Goal: Use online tool/utility: Utilize a website feature to perform a specific function

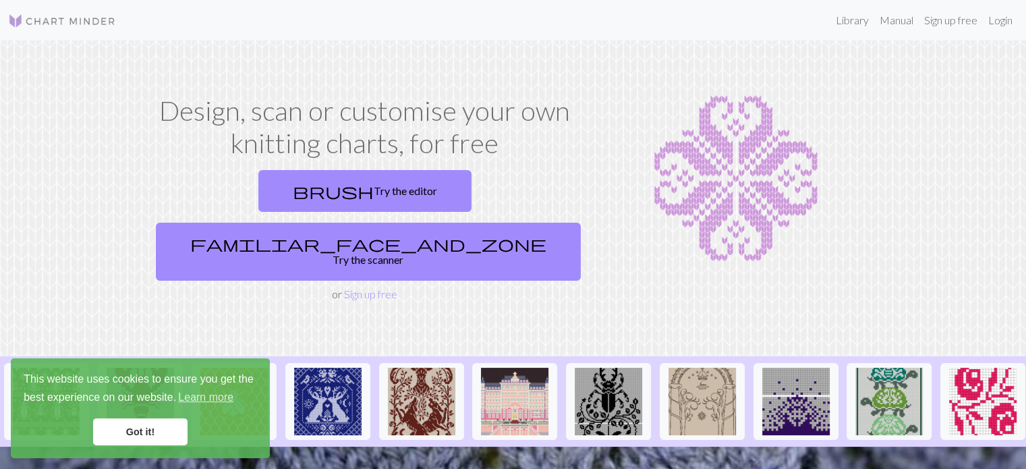
click at [132, 434] on link "Got it!" at bounding box center [140, 431] width 94 height 27
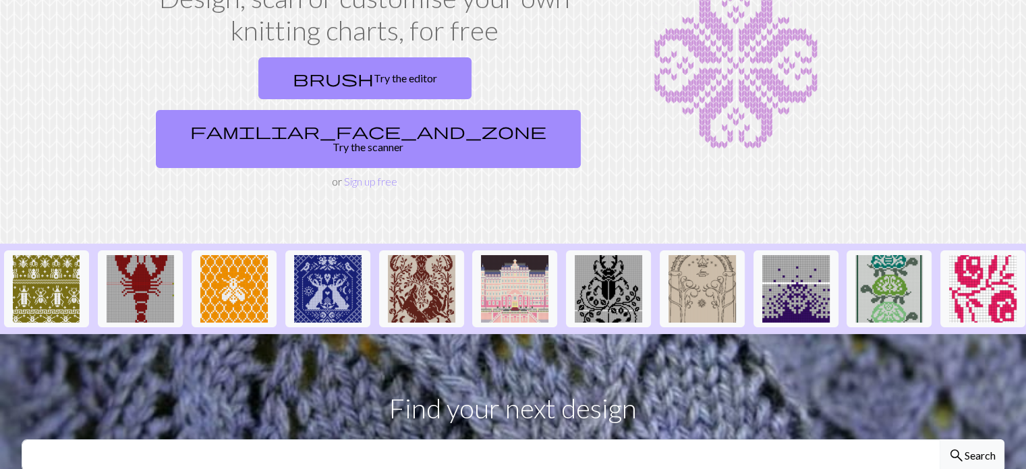
scroll to position [67, 0]
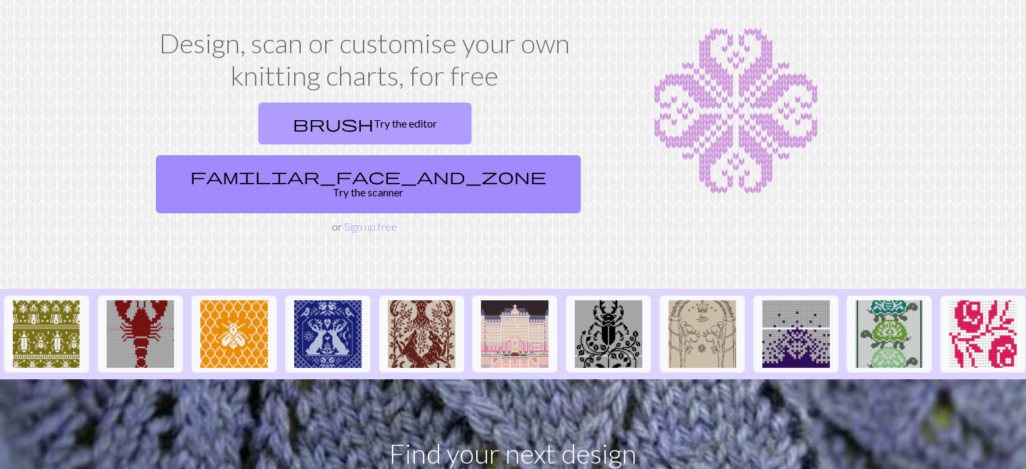
click at [258, 122] on link "brush Try the editor" at bounding box center [364, 124] width 213 height 42
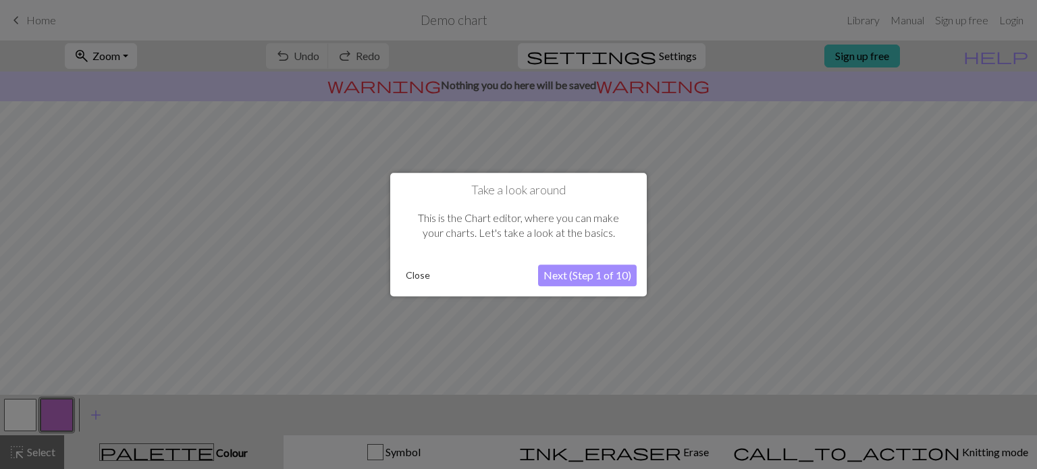
click at [583, 277] on button "Next (Step 1 of 10)" at bounding box center [587, 276] width 99 height 22
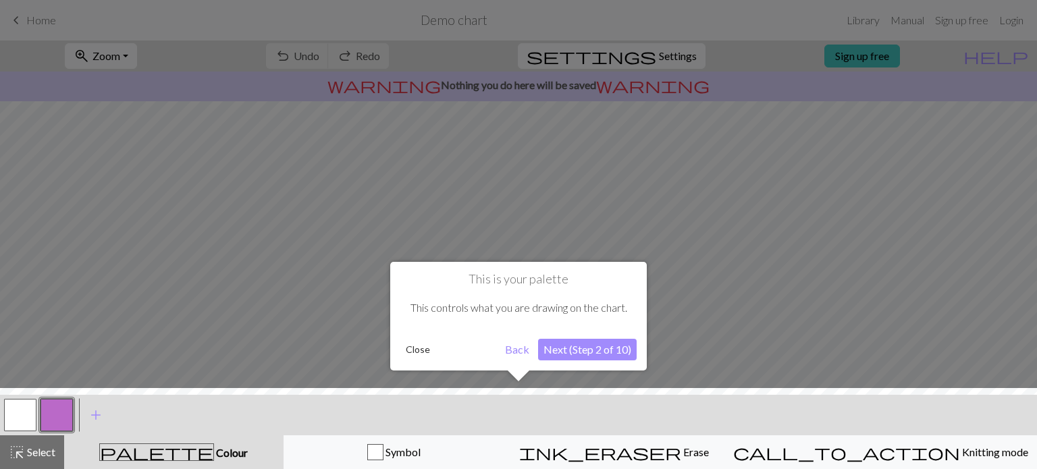
click at [581, 348] on button "Next (Step 2 of 10)" at bounding box center [587, 350] width 99 height 22
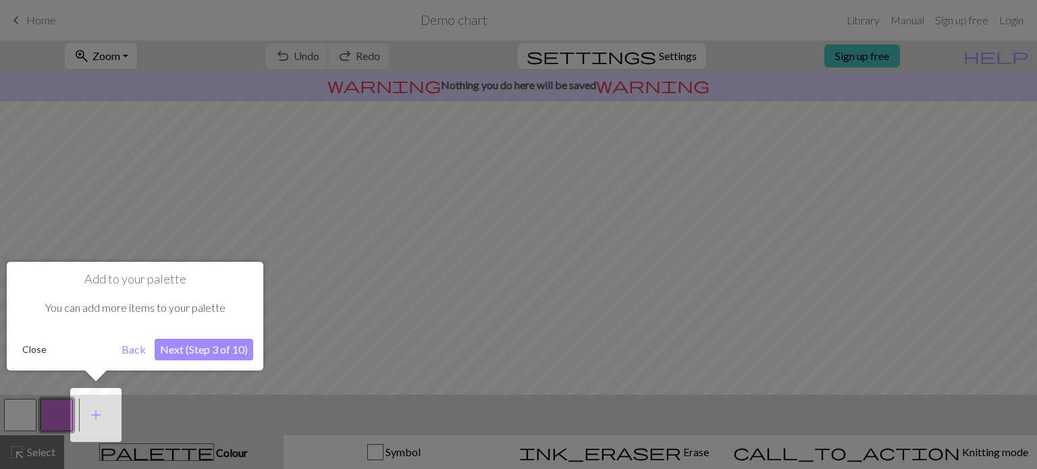
click at [182, 347] on button "Next (Step 3 of 10)" at bounding box center [204, 350] width 99 height 22
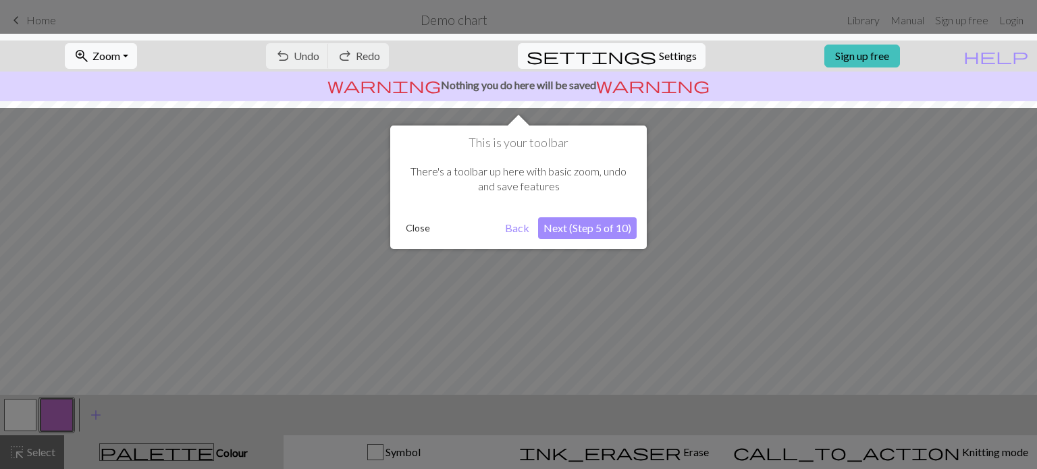
click at [572, 225] on button "Next (Step 5 of 10)" at bounding box center [587, 228] width 99 height 22
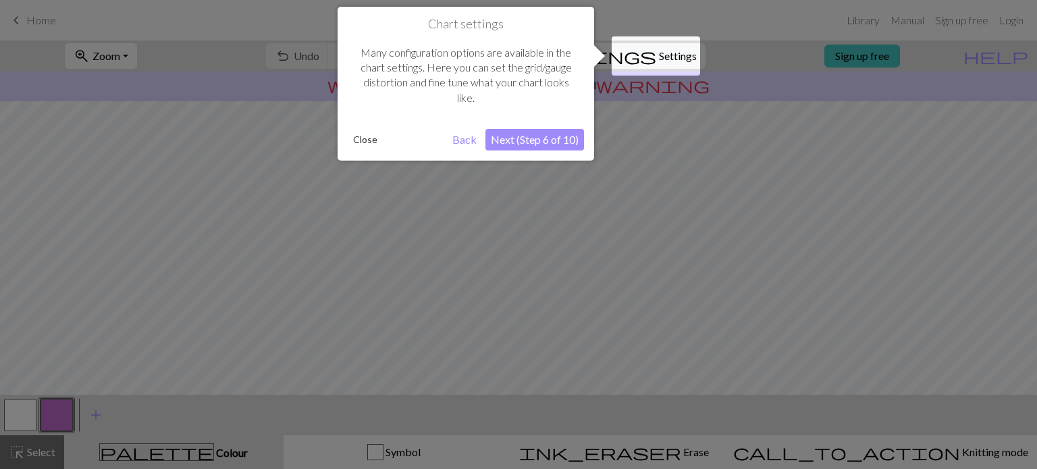
click at [536, 138] on button "Next (Step 6 of 10)" at bounding box center [534, 140] width 99 height 22
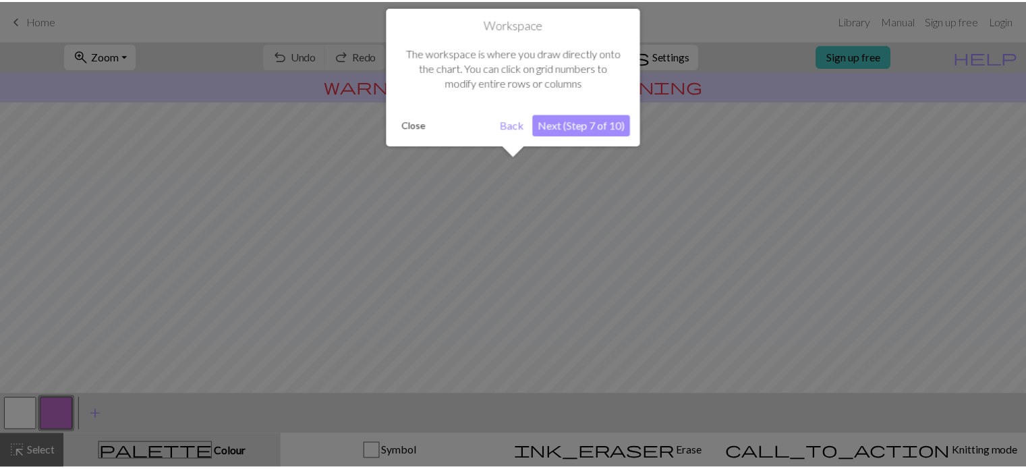
scroll to position [80, 0]
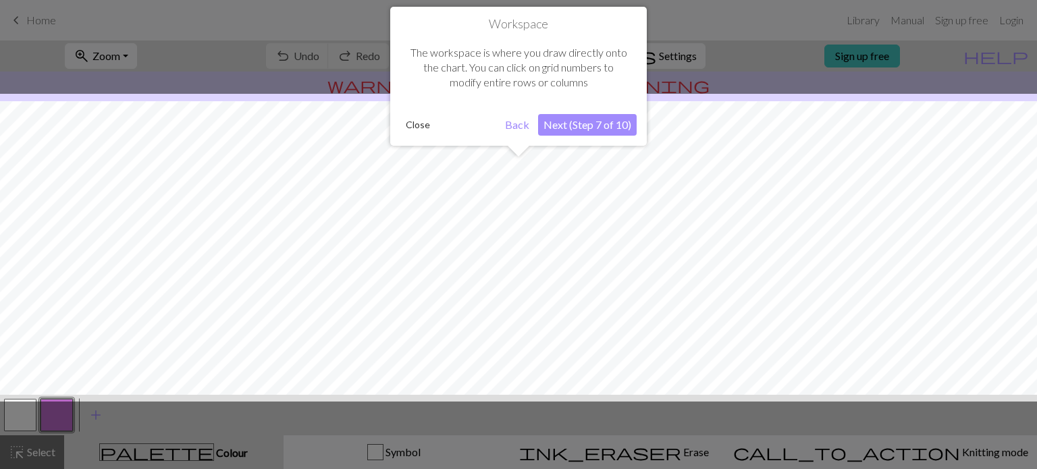
click at [583, 129] on button "Next (Step 7 of 10)" at bounding box center [587, 125] width 99 height 22
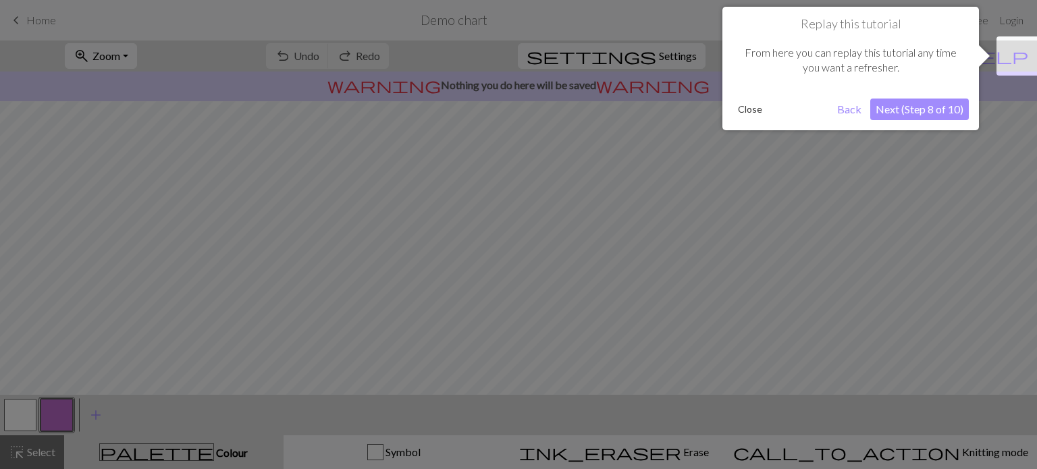
click at [933, 112] on button "Next (Step 8 of 10)" at bounding box center [919, 110] width 99 height 22
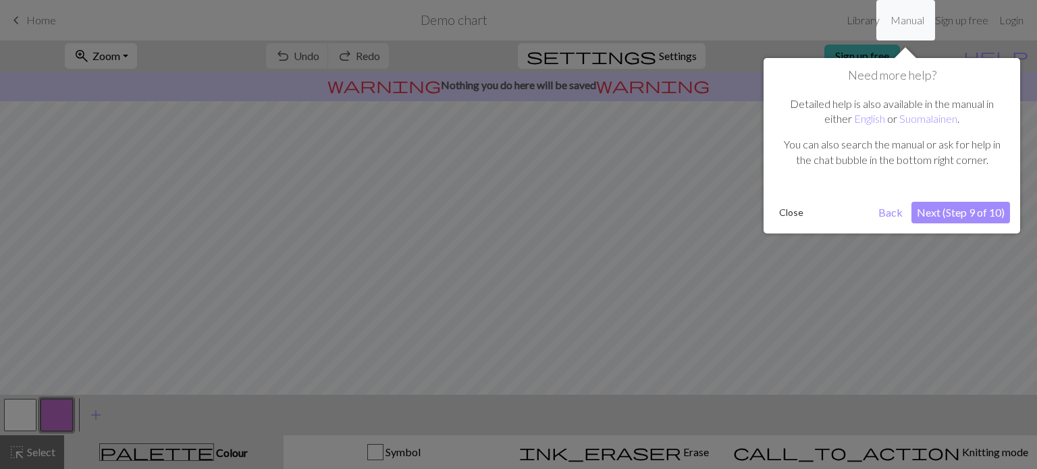
click at [945, 211] on button "Next (Step 9 of 10)" at bounding box center [960, 213] width 99 height 22
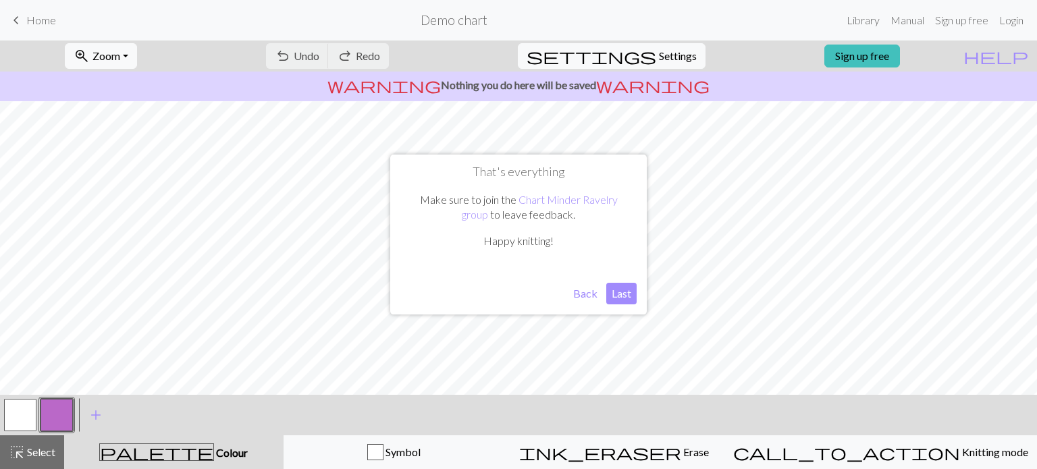
click at [613, 289] on button "Last" at bounding box center [621, 294] width 30 height 22
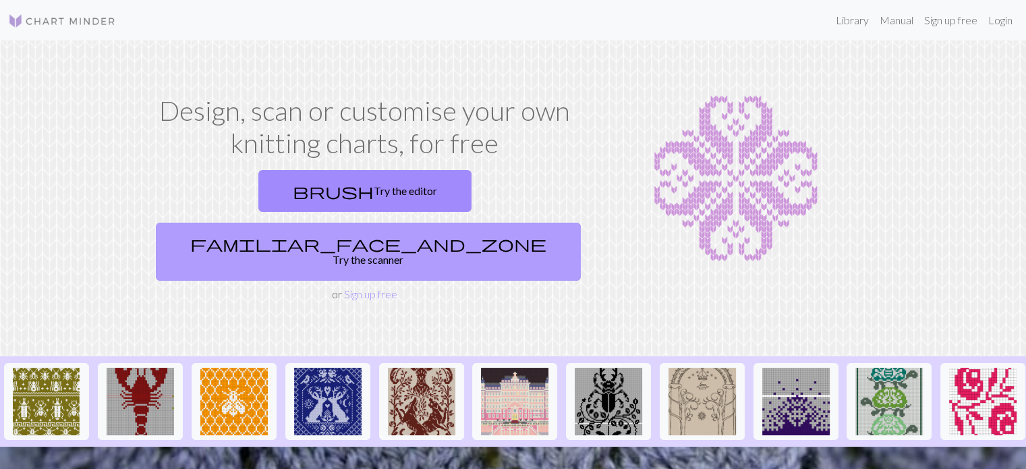
click at [472, 223] on link "familiar_face_and_zone Try the scanner" at bounding box center [368, 252] width 425 height 58
